Goal: Use online tool/utility: Utilize a website feature to perform a specific function

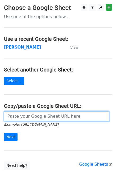
drag, startPoint x: 22, startPoint y: 115, endPoint x: 15, endPoint y: 116, distance: 7.3
click at [22, 115] on input "url" at bounding box center [57, 116] width 106 height 10
click at [14, 116] on input "url" at bounding box center [57, 116] width 106 height 10
paste input "[URL][DOMAIN_NAME]"
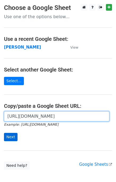
type input "[URL][DOMAIN_NAME]"
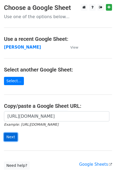
scroll to position [0, 0]
click at [13, 136] on input "Next" at bounding box center [11, 137] width 14 height 8
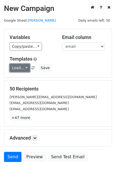
click at [21, 67] on link "Load..." at bounding box center [20, 68] width 21 height 8
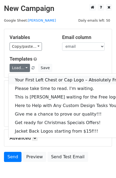
click at [28, 78] on link "Your First Left Chest or Cap Logo – Absolutely Free" at bounding box center [72, 80] width 127 height 9
